Goal: Information Seeking & Learning: Learn about a topic

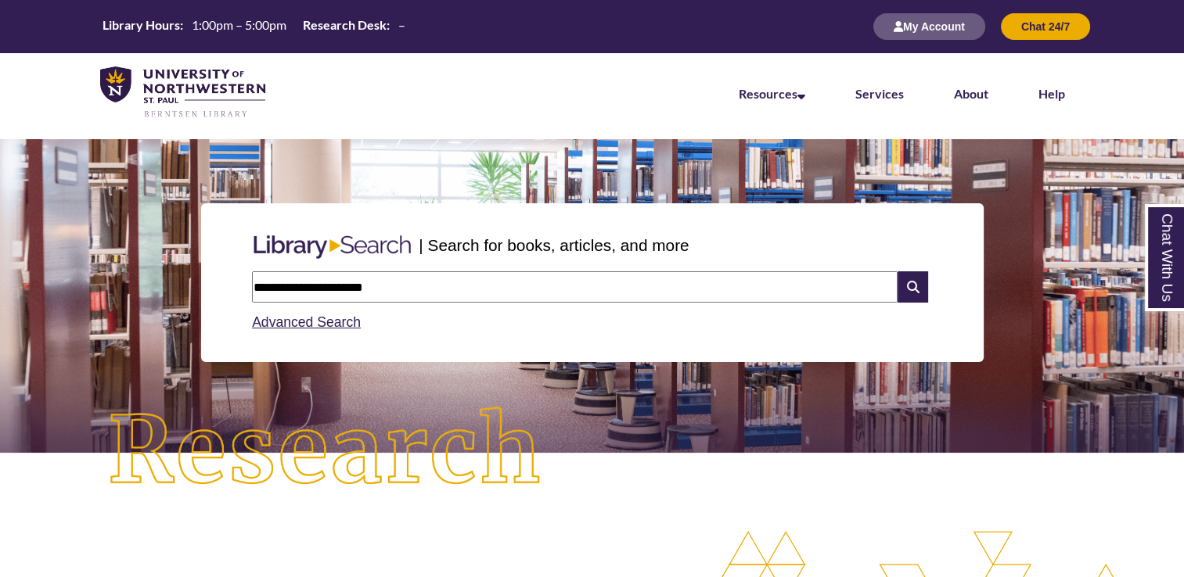
scroll to position [341, 1183]
type input "**********"
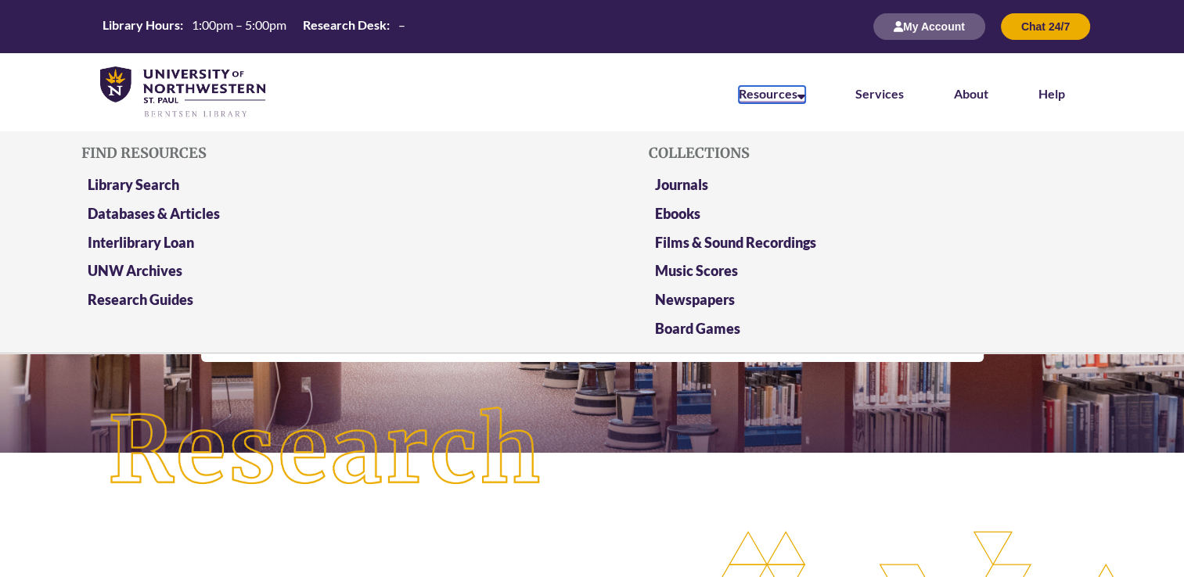
click at [794, 95] on link "Resources" at bounding box center [772, 94] width 67 height 17
click at [175, 210] on link "Databases & Articles" at bounding box center [154, 215] width 132 height 20
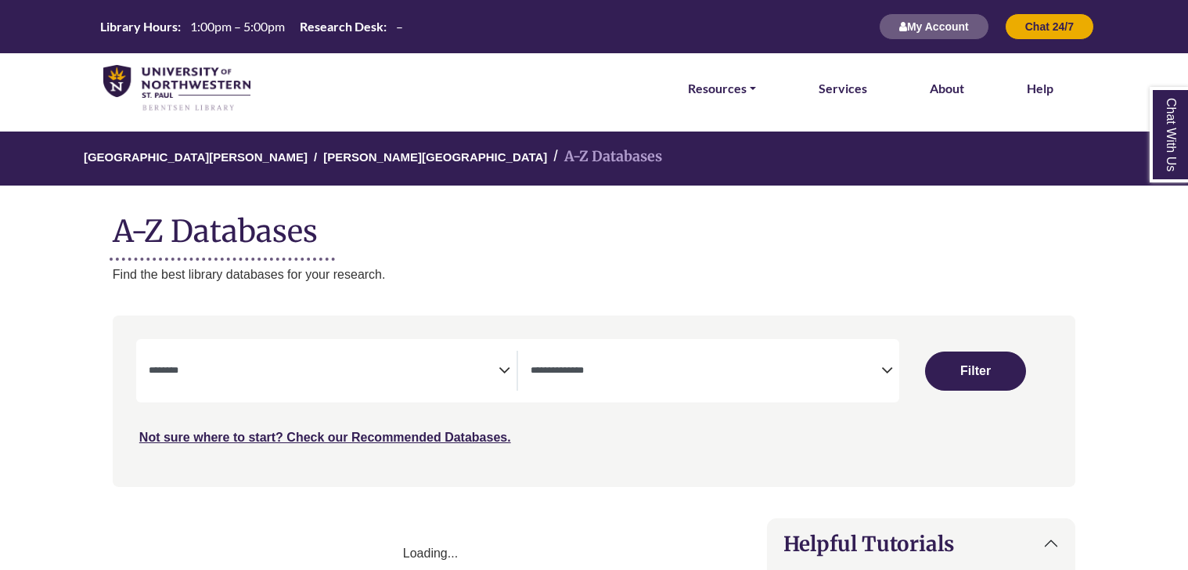
select select "Database Subject Filter"
select select "Database Types Filter"
select select "Database Subject Filter"
select select "Database Types Filter"
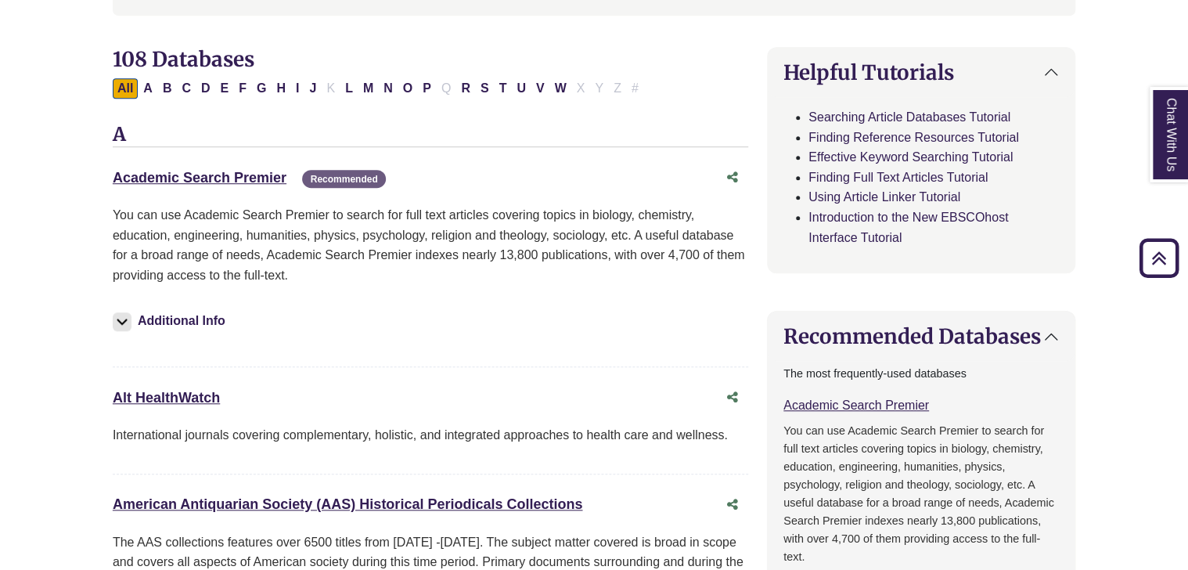
scroll to position [472, 0]
click at [419, 89] on button "P" at bounding box center [427, 87] width 18 height 20
select select "Database Subject Filter"
select select "Database Types Filter"
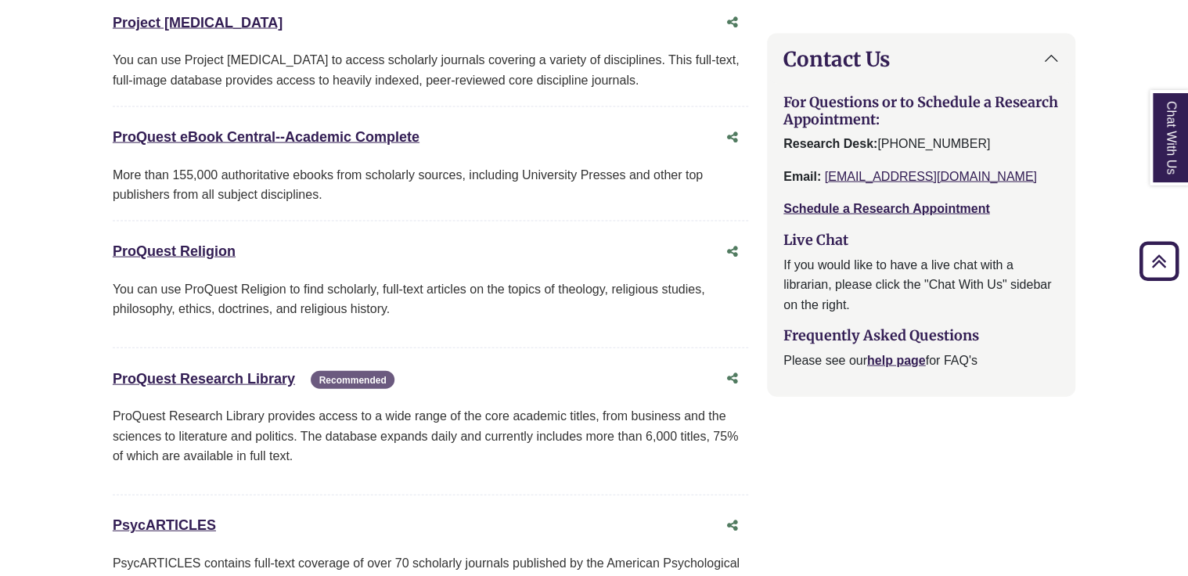
scroll to position [1548, 0]
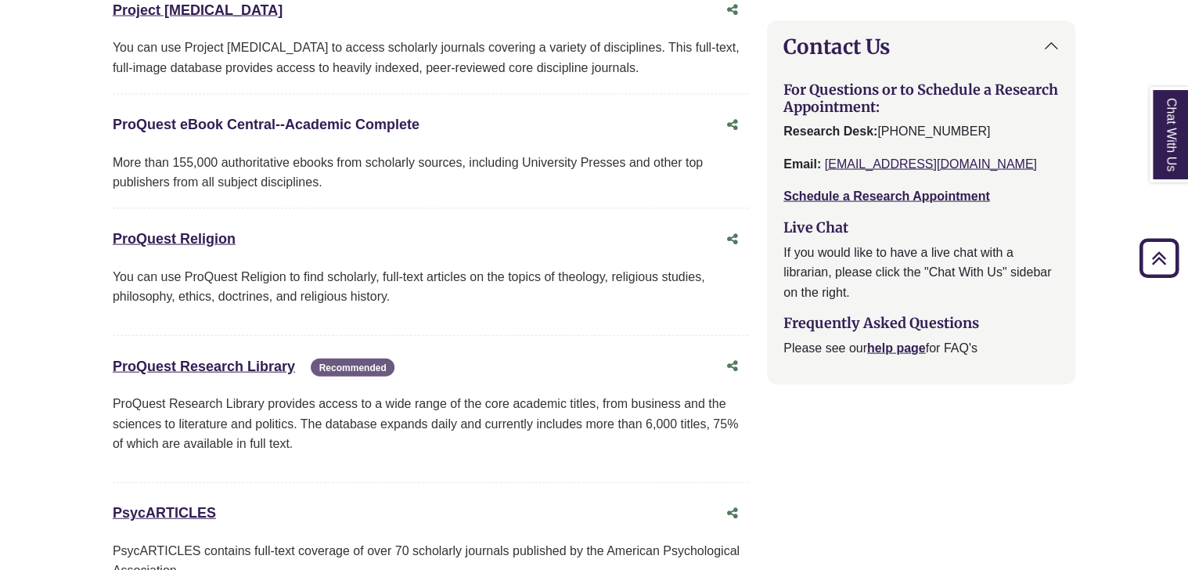
click at [228, 117] on link "ProQuest eBook Central--Academic Complete This link opens in a new window" at bounding box center [266, 125] width 307 height 16
